Goal: Task Accomplishment & Management: Manage account settings

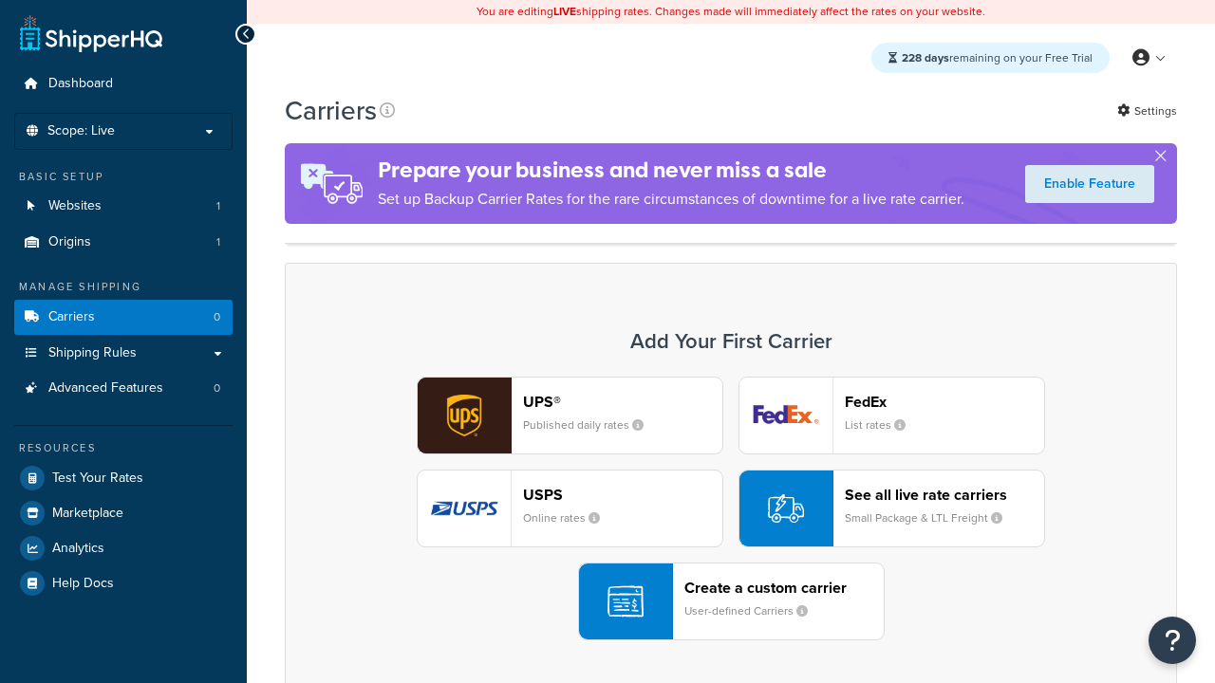
scroll to position [377, 0]
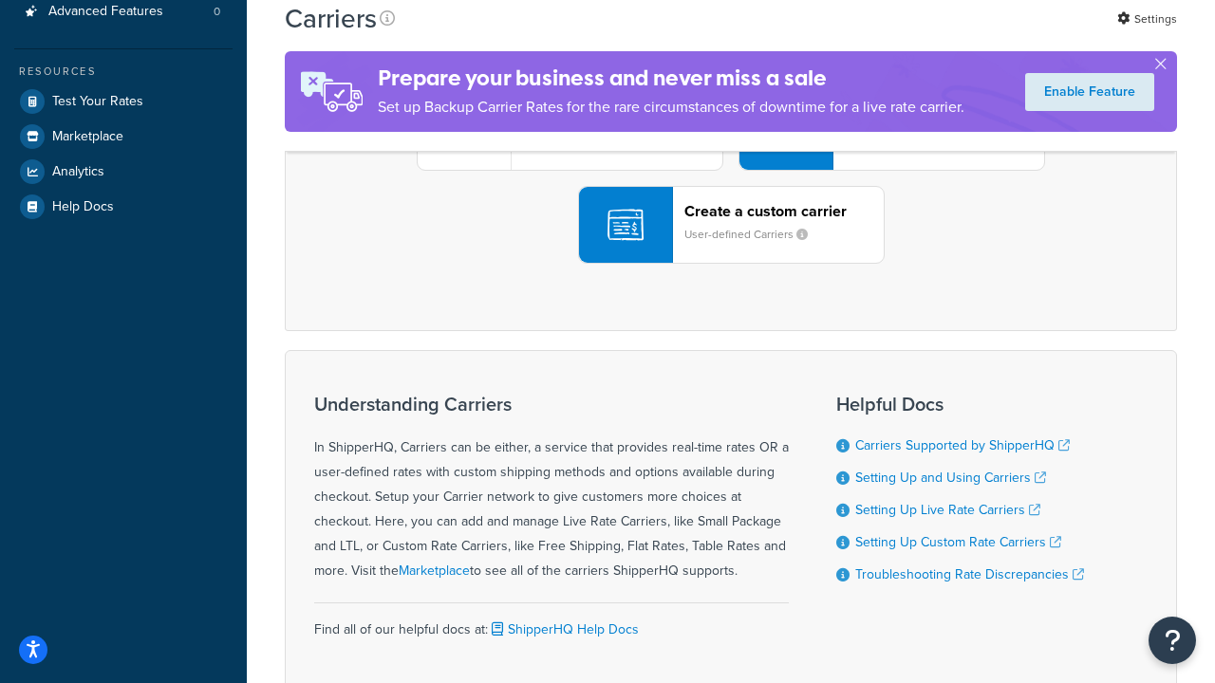
click at [731, 264] on div "UPS® Published daily rates FedEx List rates USPS Online rates See all live rate…" at bounding box center [731, 132] width 852 height 264
click at [944, 34] on header "FedEx" at bounding box center [943, 25] width 199 height 18
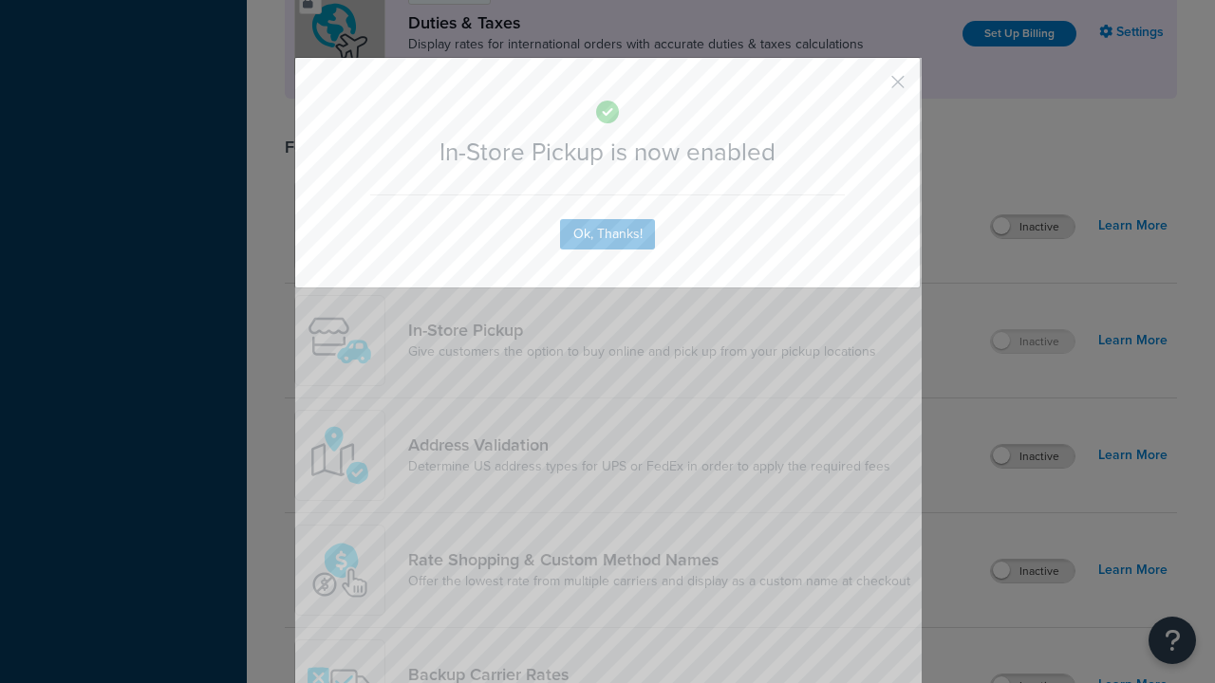
click at [869, 88] on button "button" at bounding box center [869, 88] width 5 height 5
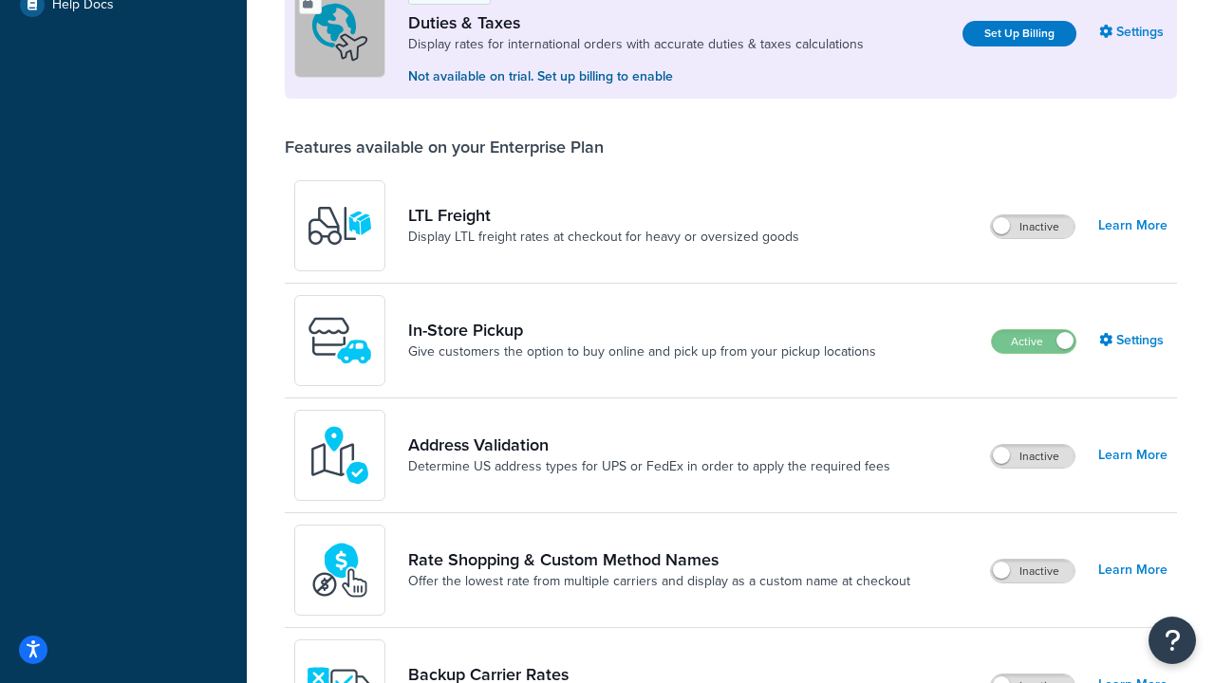
scroll to position [579, 0]
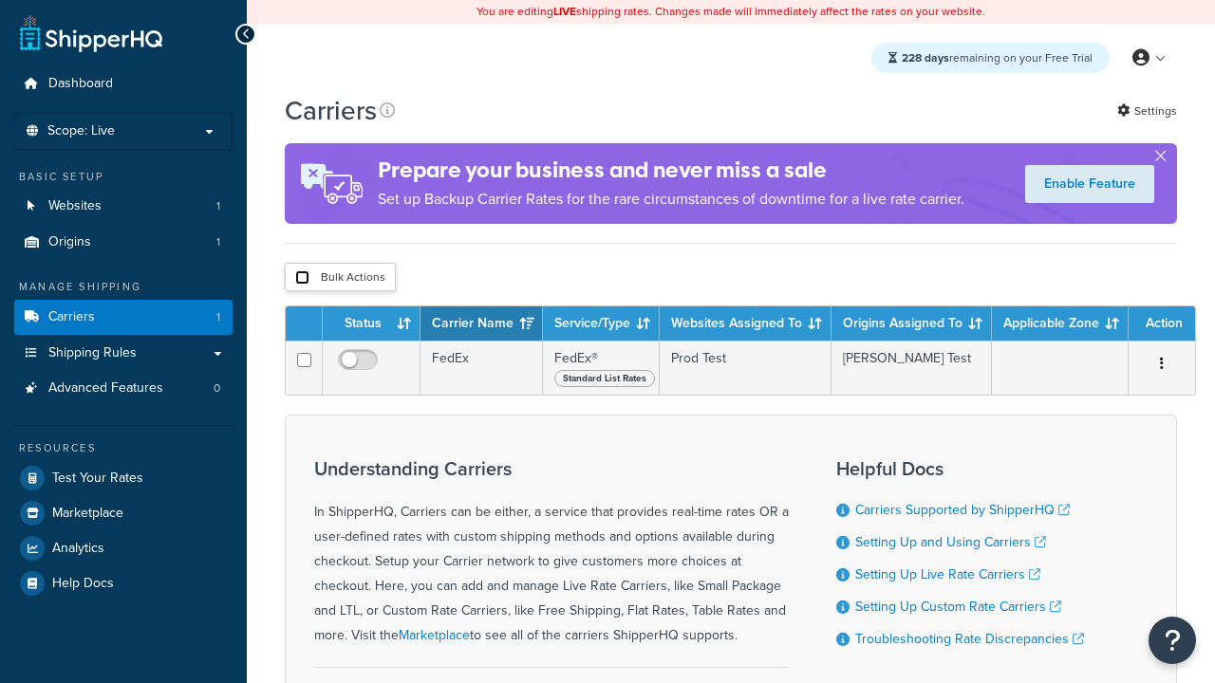
click at [302, 280] on input "checkbox" at bounding box center [302, 277] width 14 height 14
checkbox input "true"
click at [0, 0] on button "Delete" at bounding box center [0, 0] width 0 height 0
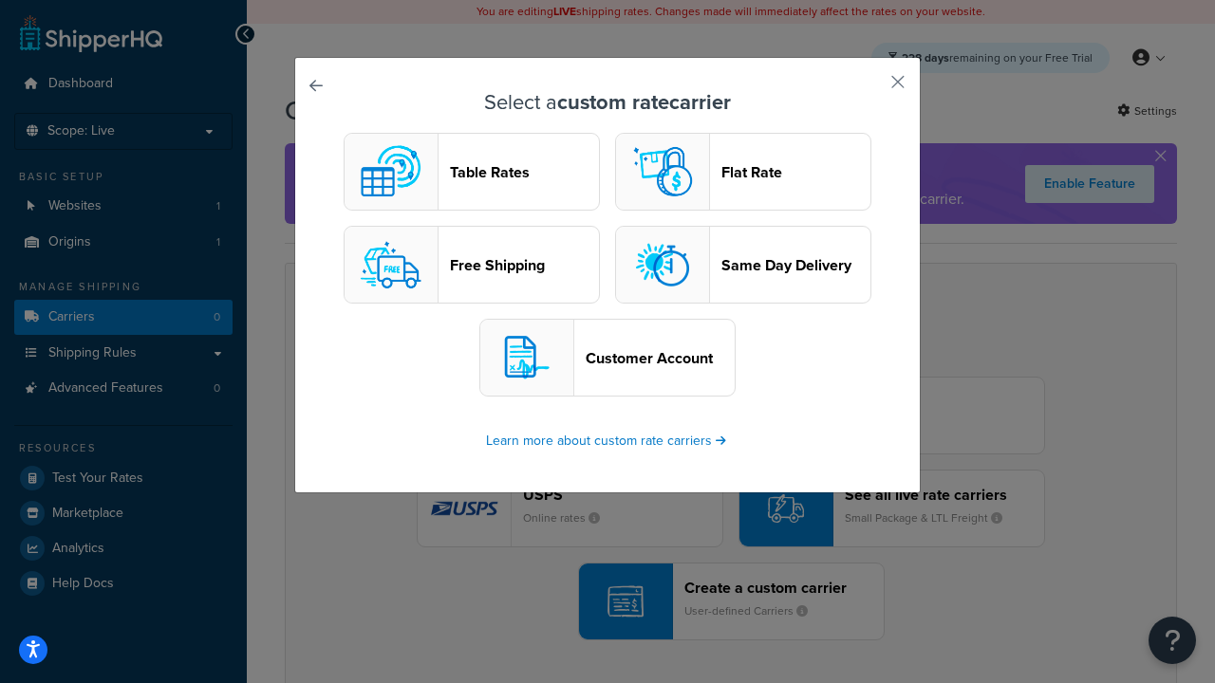
click at [472, 172] on header "Table Rates" at bounding box center [524, 172] width 149 height 18
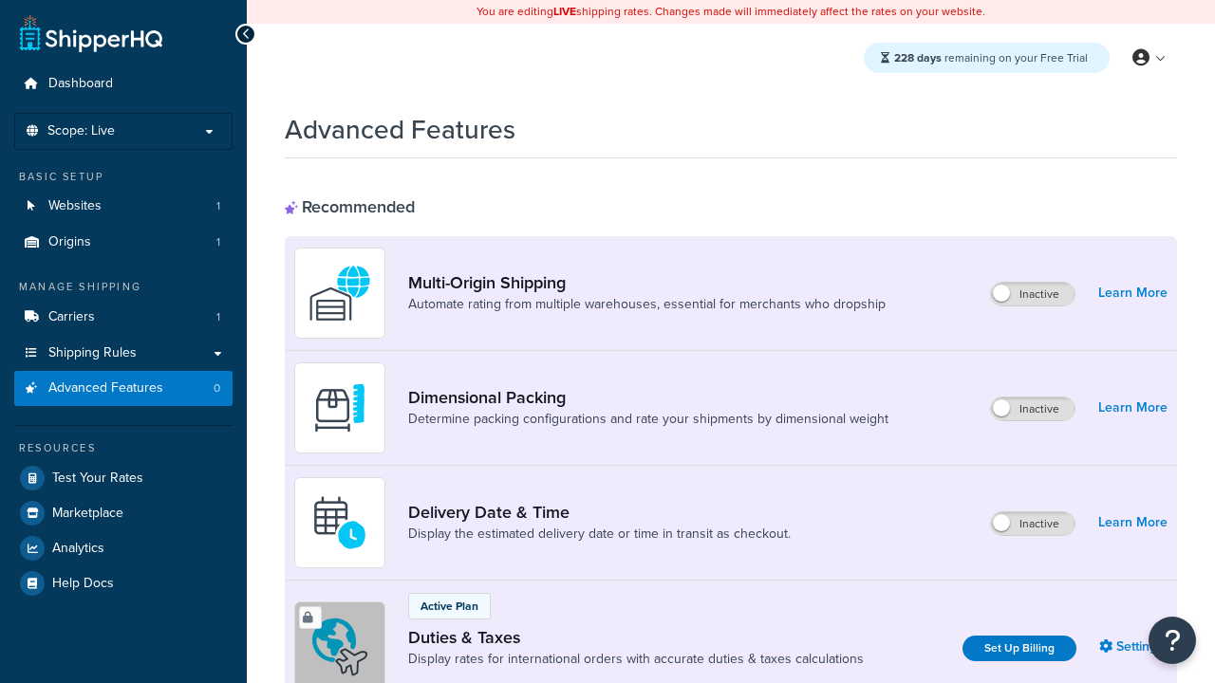
scroll to position [615, 0]
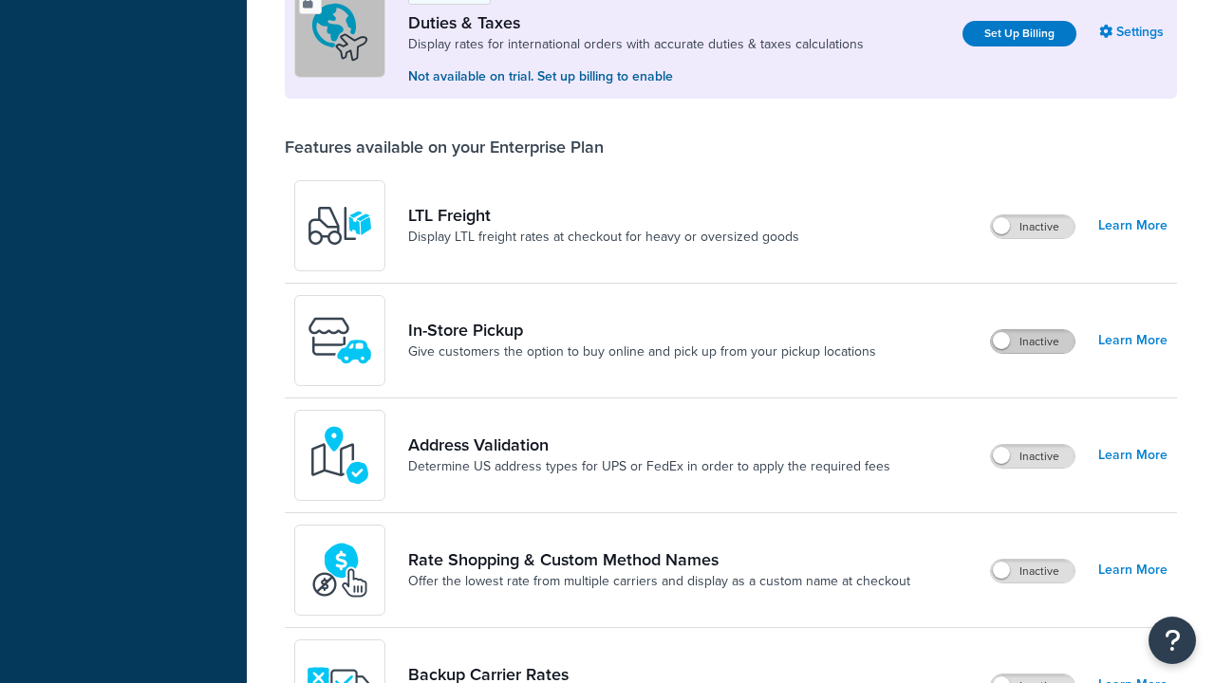
click at [1032, 342] on label "Inactive" at bounding box center [1032, 341] width 83 height 23
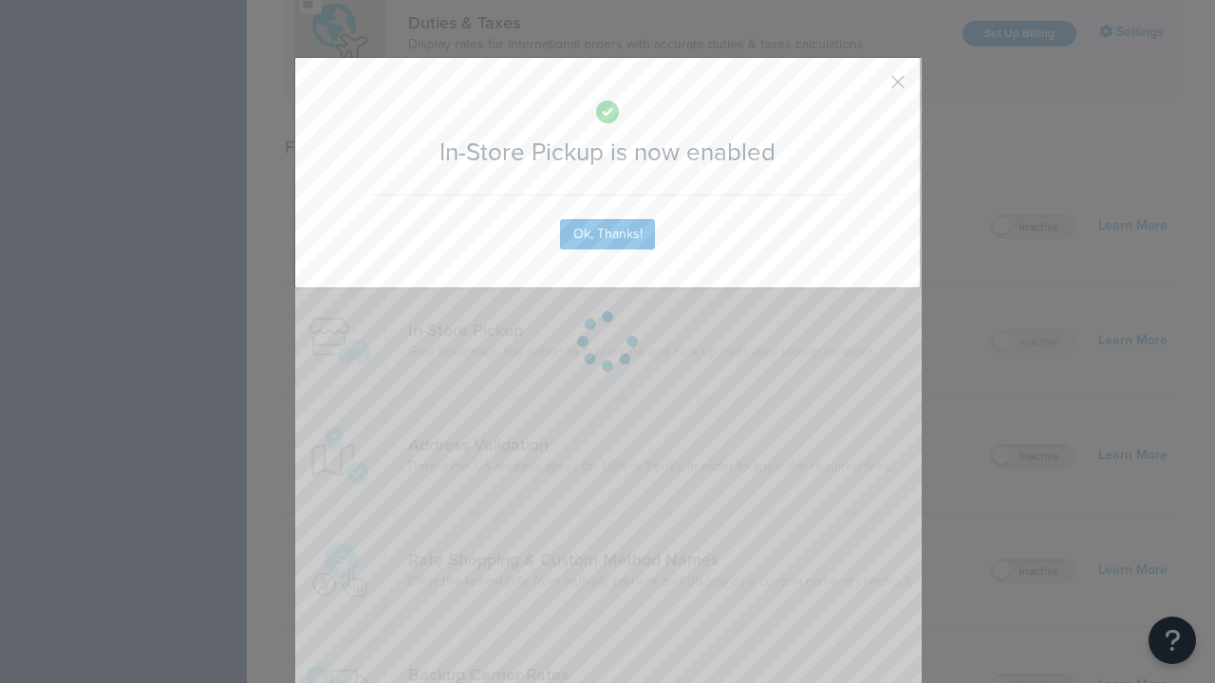
click at [869, 86] on button "button" at bounding box center [869, 88] width 5 height 5
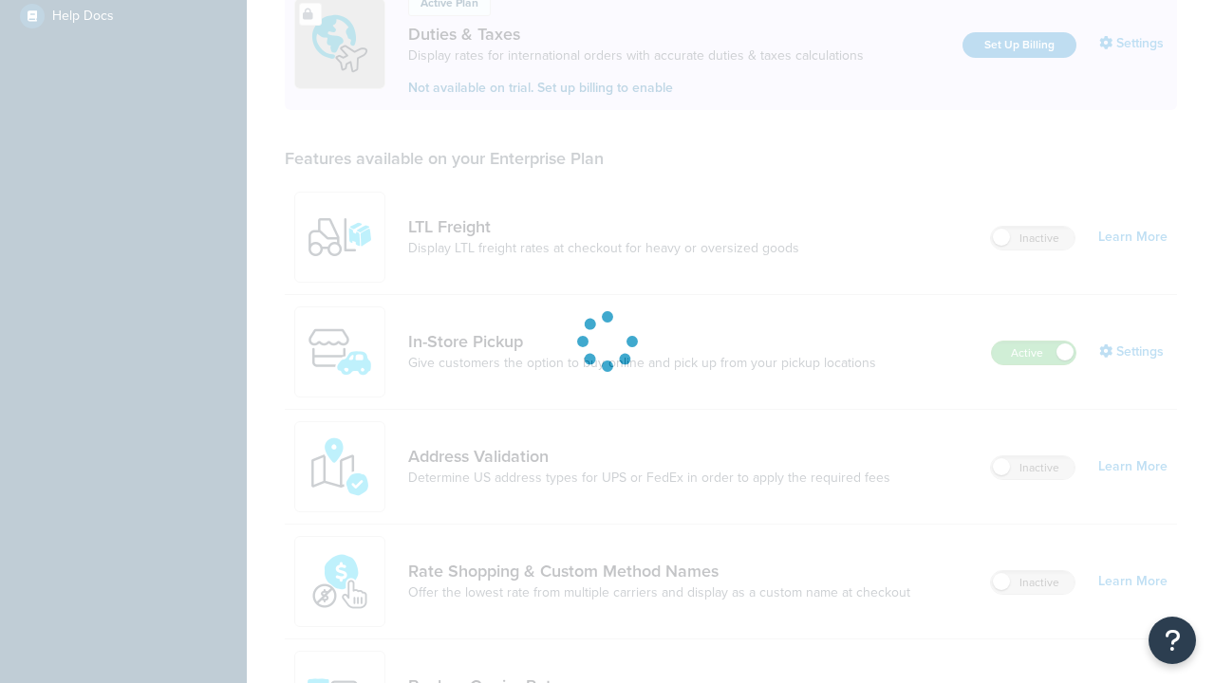
click at [641, 331] on link "In-Store Pickup" at bounding box center [642, 341] width 468 height 21
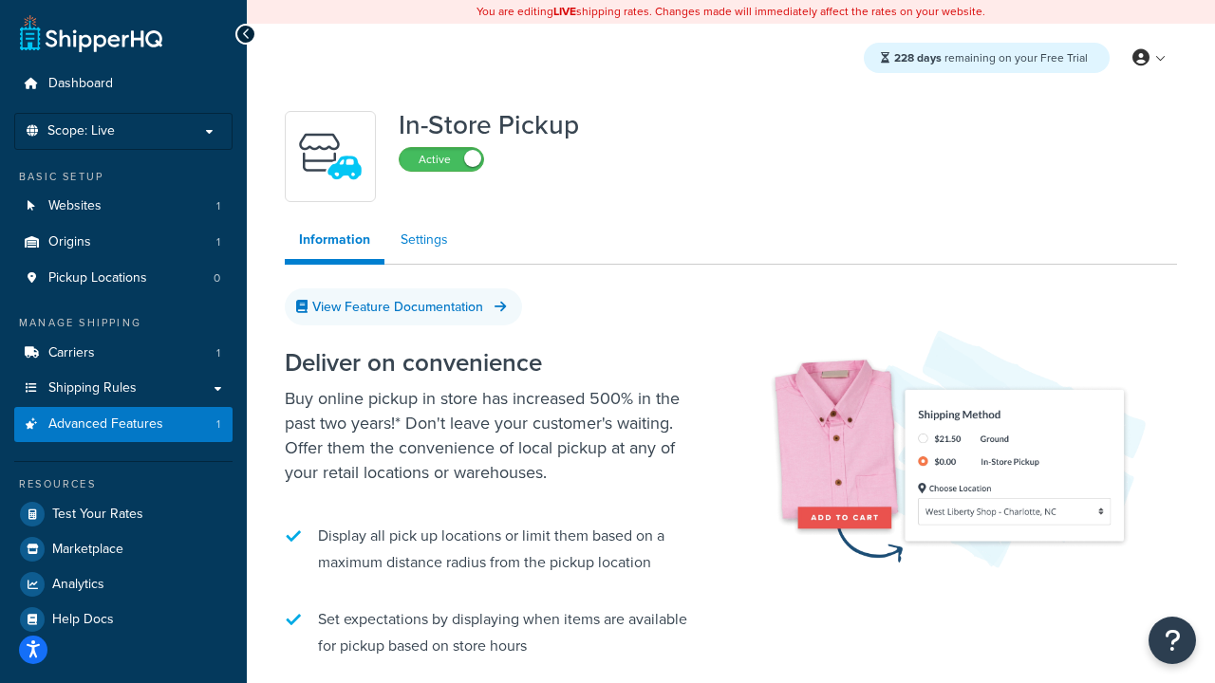
click at [424, 240] on link "Settings" at bounding box center [424, 240] width 76 height 38
select select "inline"
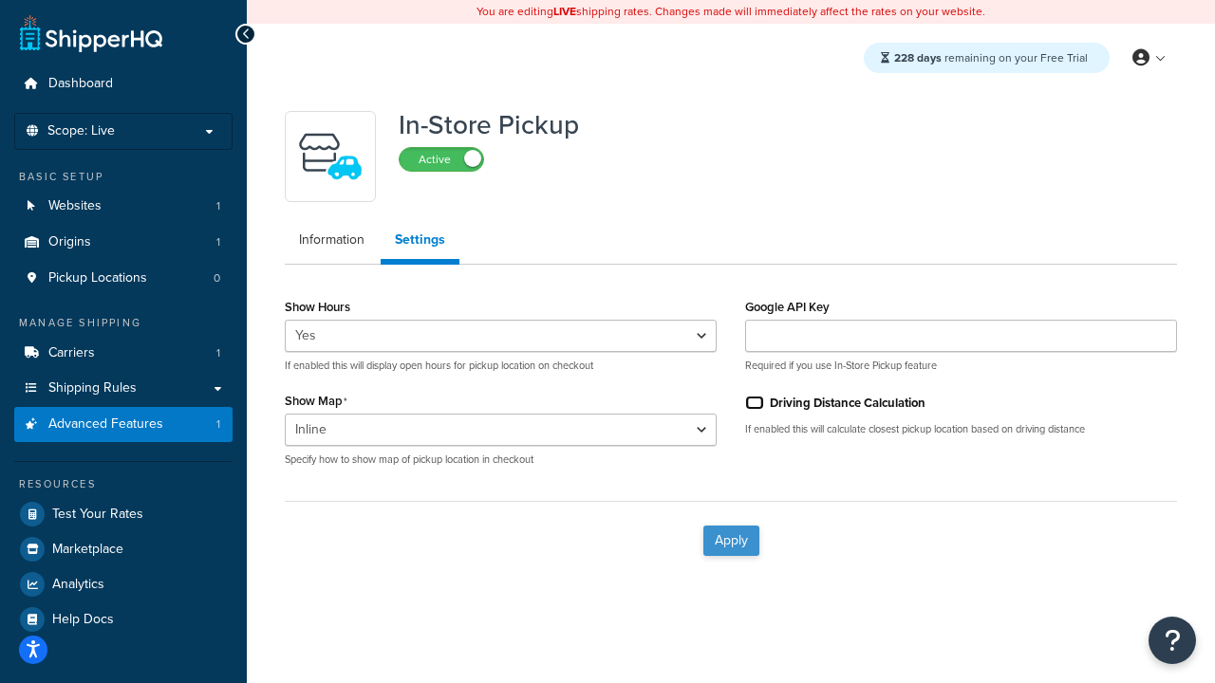
click at [754, 402] on input "Driving Distance Calculation" at bounding box center [754, 403] width 19 height 14
checkbox input "true"
click at [731, 540] on button "Apply" at bounding box center [731, 541] width 56 height 30
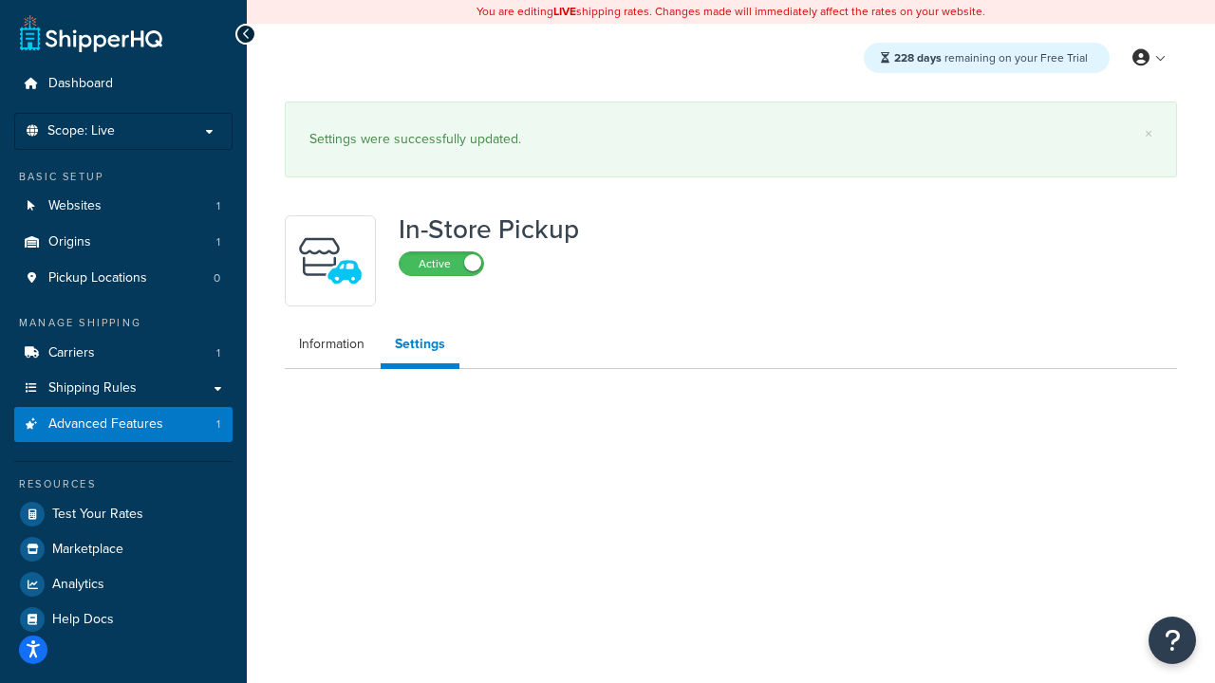
select select "inline"
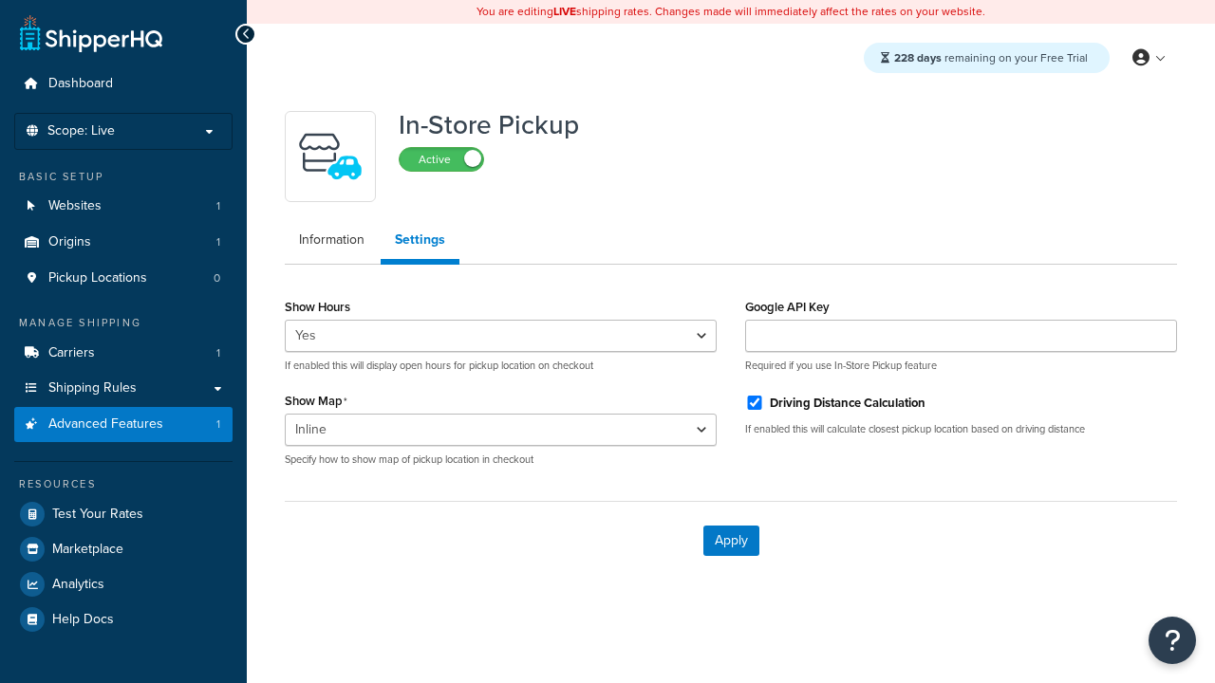
select select "inline"
click at [98, 278] on span "Pickup Locations" at bounding box center [97, 278] width 99 height 16
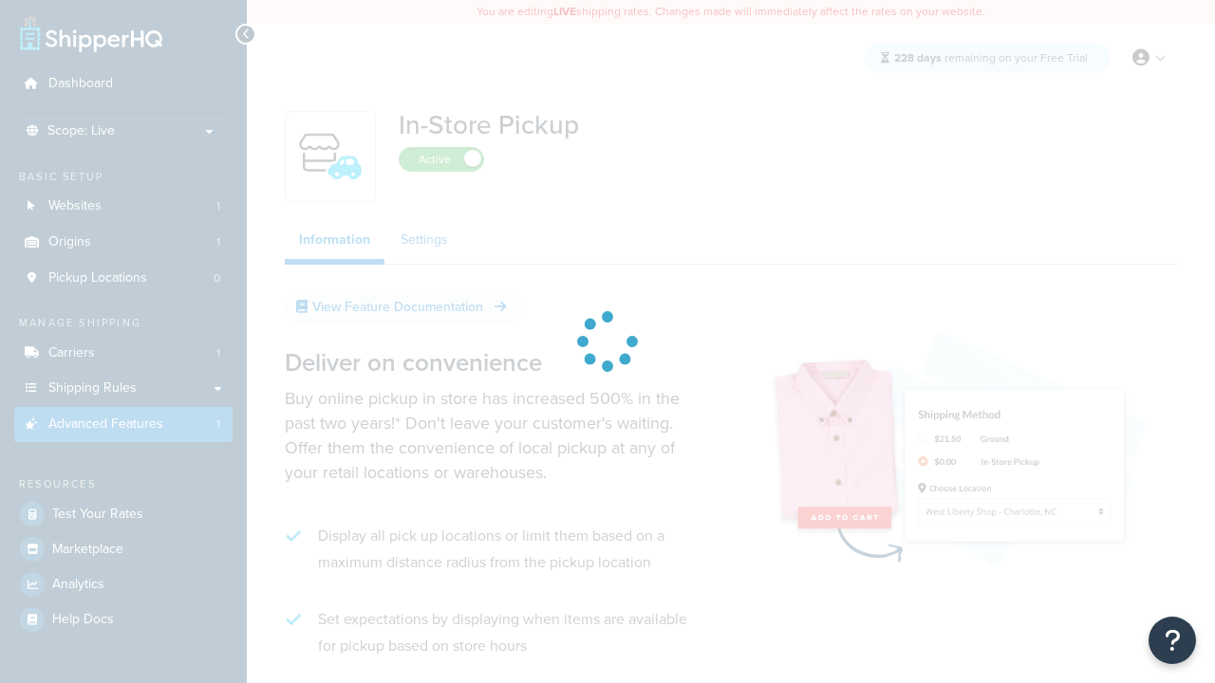
click at [424, 240] on link "Settings" at bounding box center [424, 240] width 76 height 38
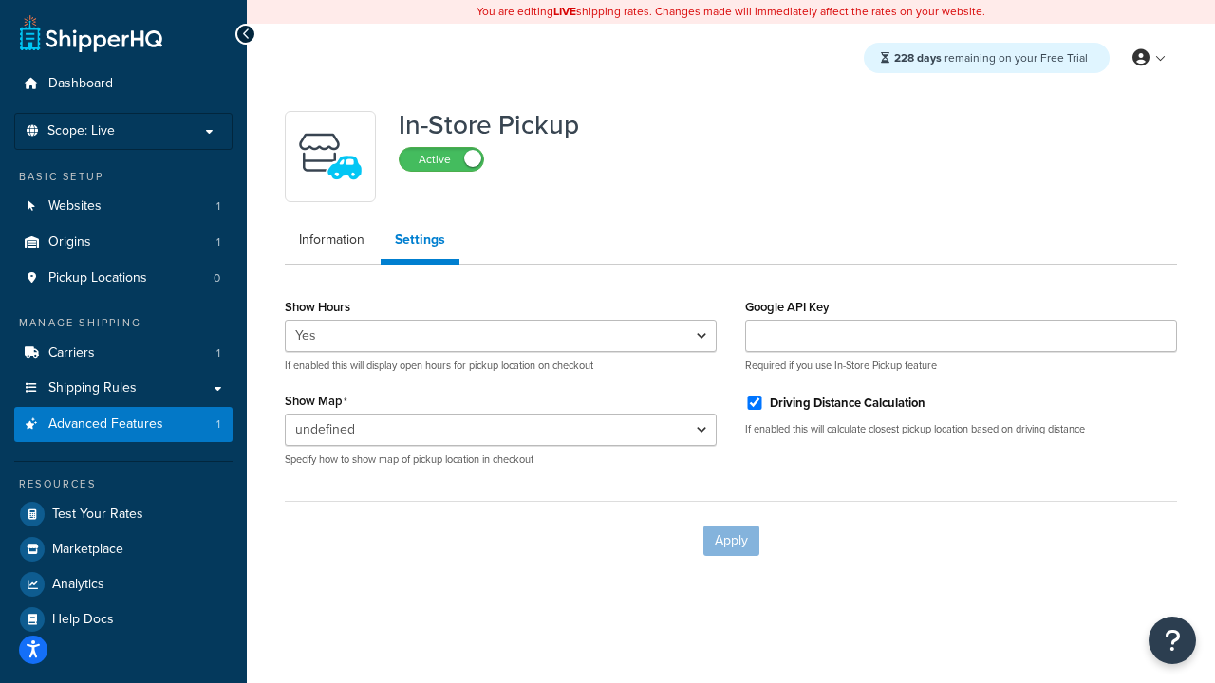
select select "inline"
click at [754, 402] on input "Driving Distance Calculation" at bounding box center [754, 403] width 19 height 14
checkbox input "false"
click at [731, 540] on button "Apply" at bounding box center [731, 541] width 56 height 30
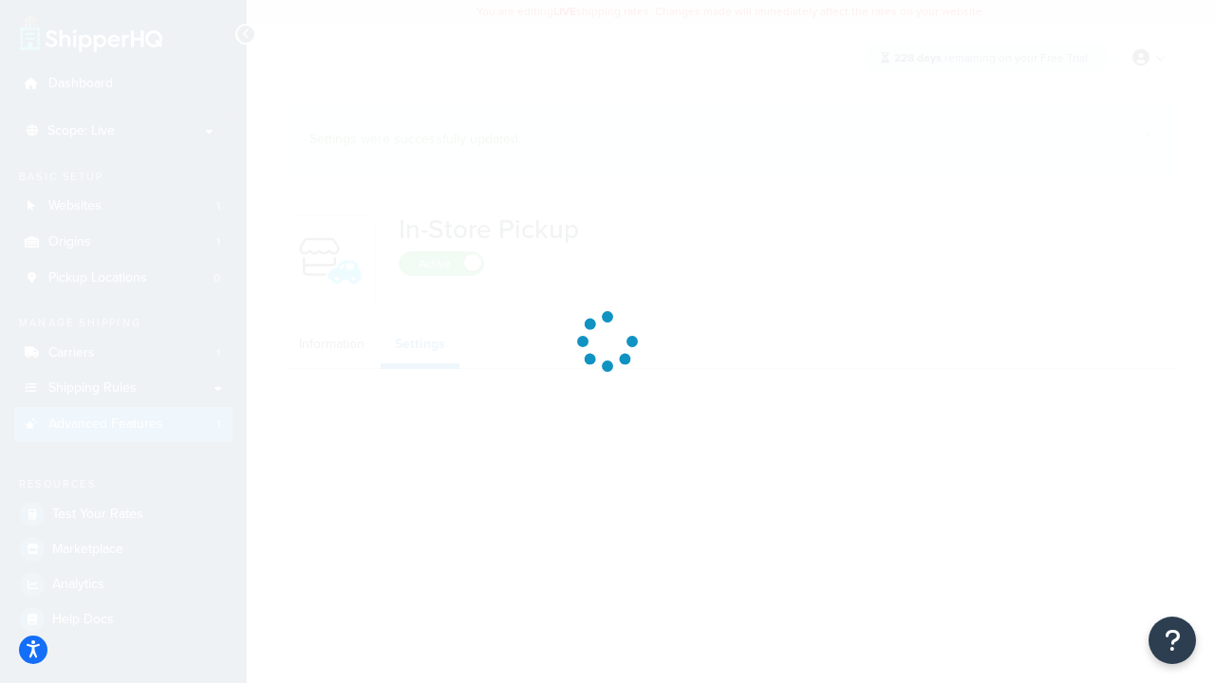
select select "inline"
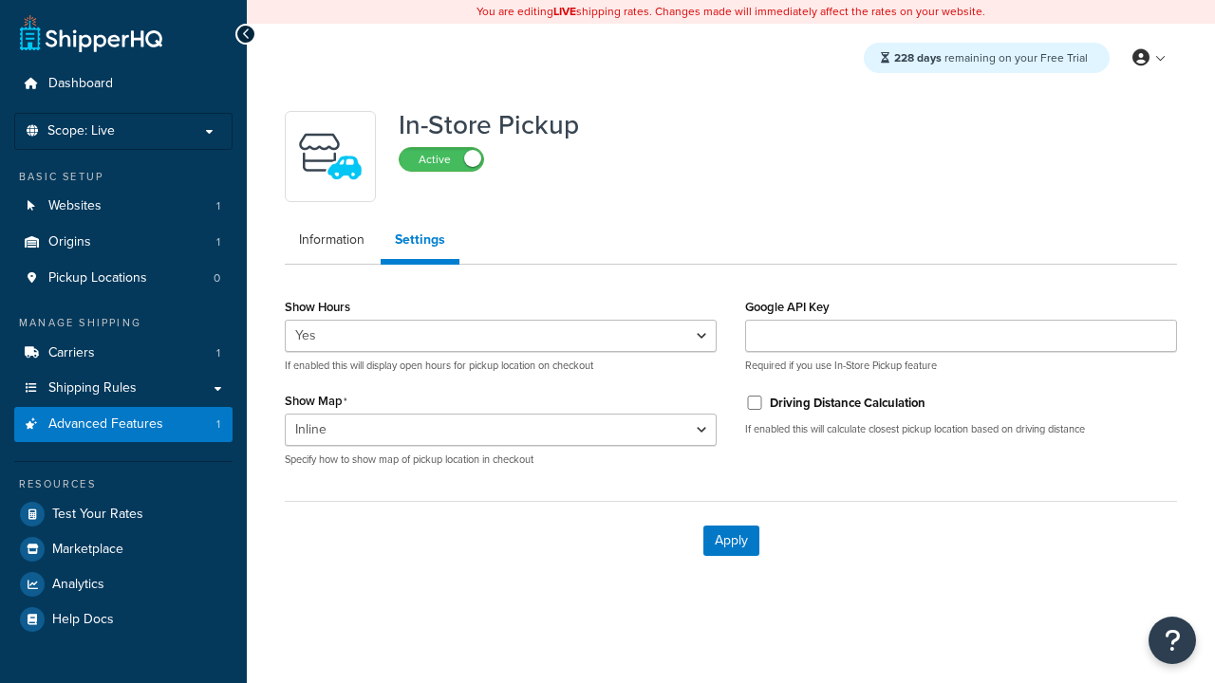
select select "inline"
click at [98, 278] on span "Pickup Locations" at bounding box center [97, 278] width 99 height 16
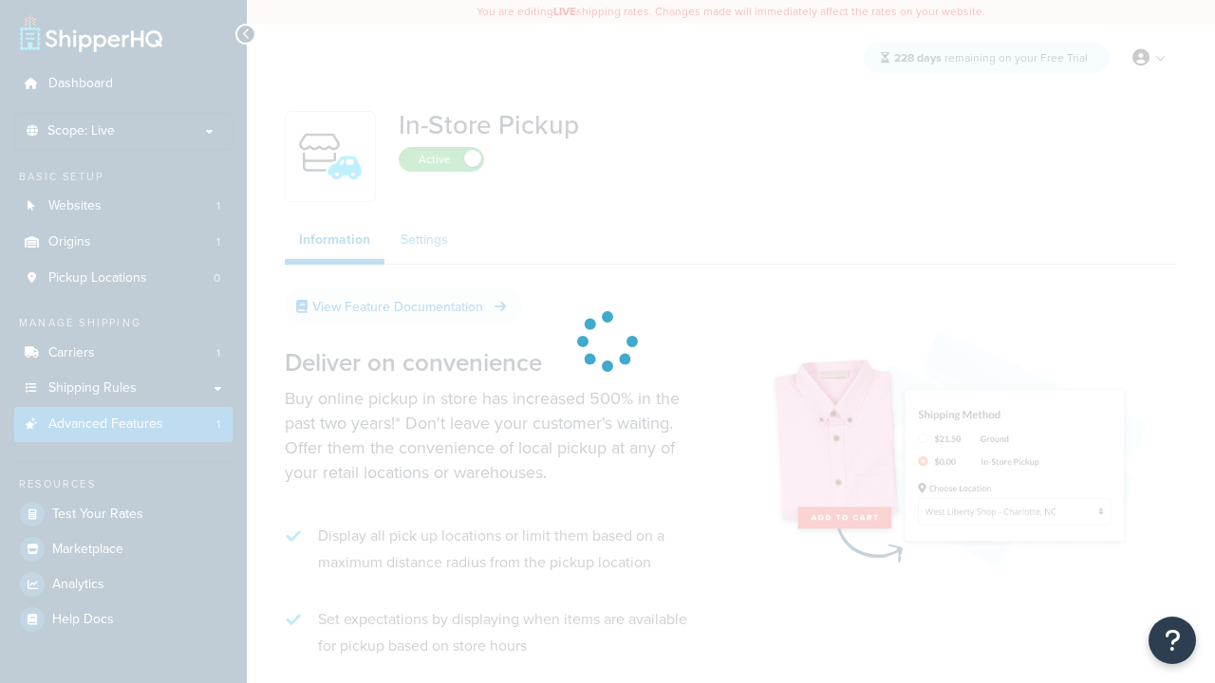
click at [424, 240] on link "Settings" at bounding box center [424, 240] width 76 height 38
select select "inline"
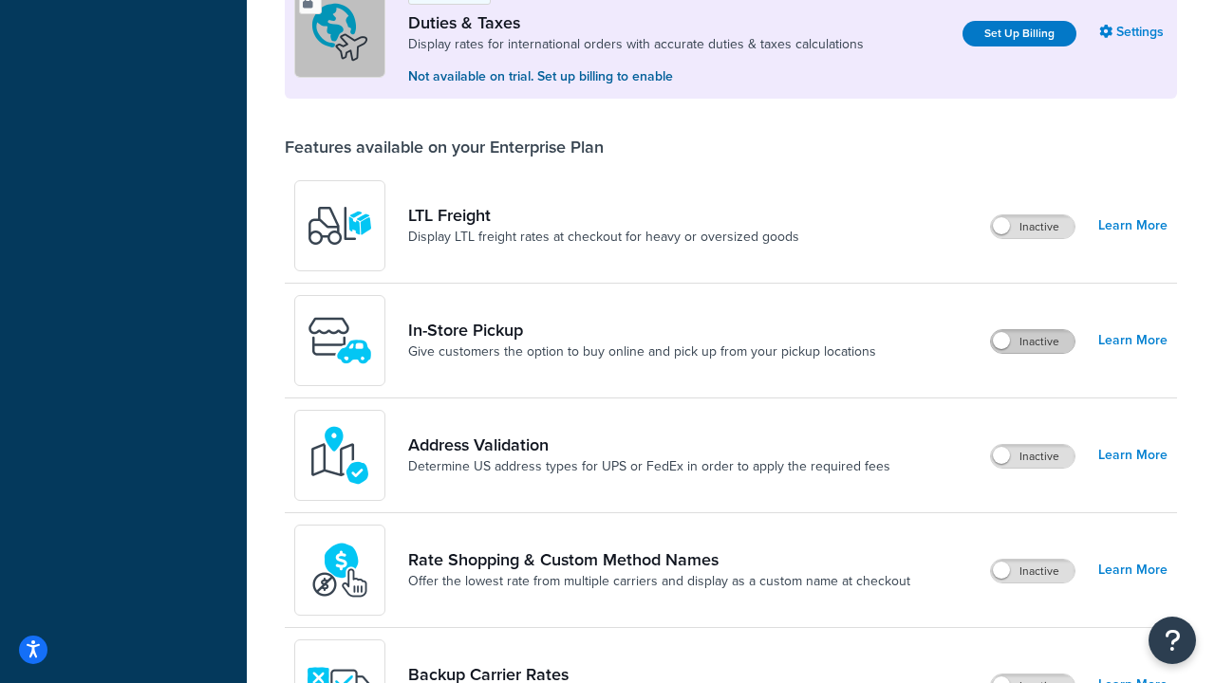
scroll to position [579, 0]
